Goal: Task Accomplishment & Management: Use online tool/utility

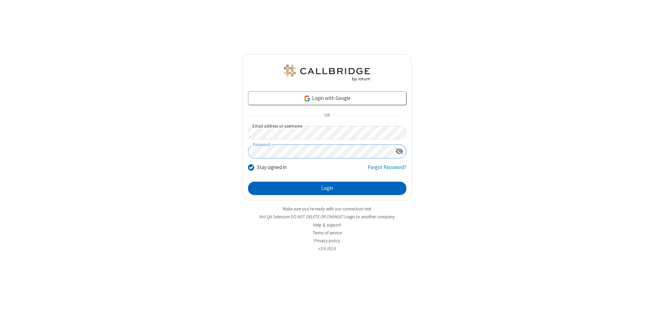
click at [327, 188] on button "Login" at bounding box center [327, 189] width 158 height 14
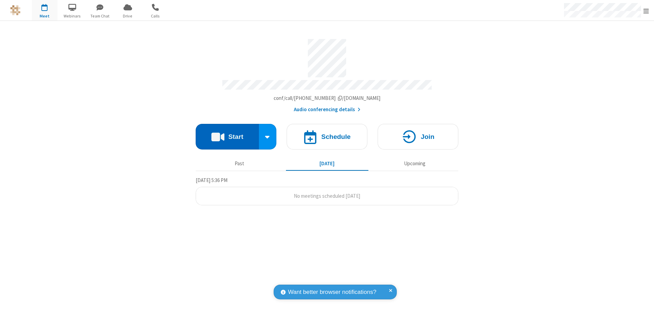
click at [227, 134] on button "Start" at bounding box center [227, 137] width 63 height 26
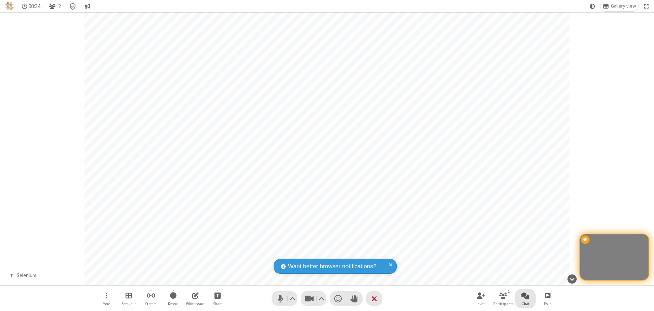
click at [526, 295] on span "Open chat" at bounding box center [525, 295] width 8 height 9
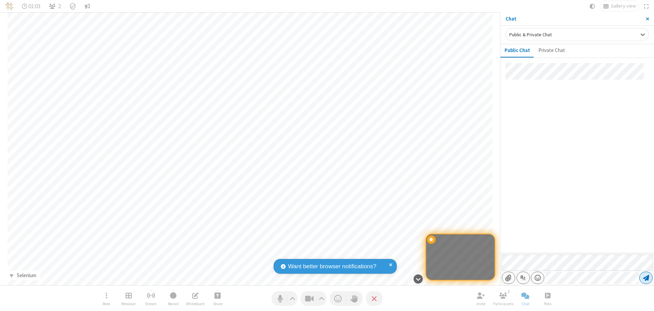
click at [646, 278] on span "Send message" at bounding box center [646, 277] width 6 height 7
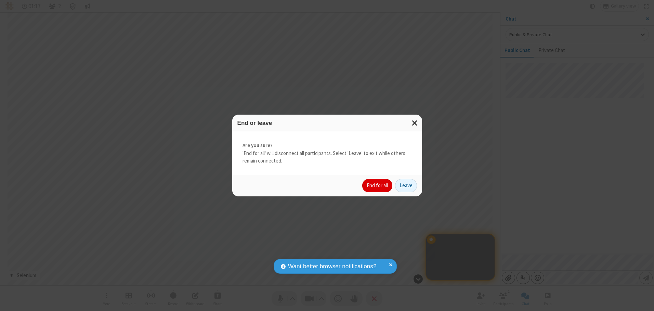
click at [378, 185] on button "End for all" at bounding box center [377, 186] width 30 height 14
